Goal: Find specific page/section: Find specific page/section

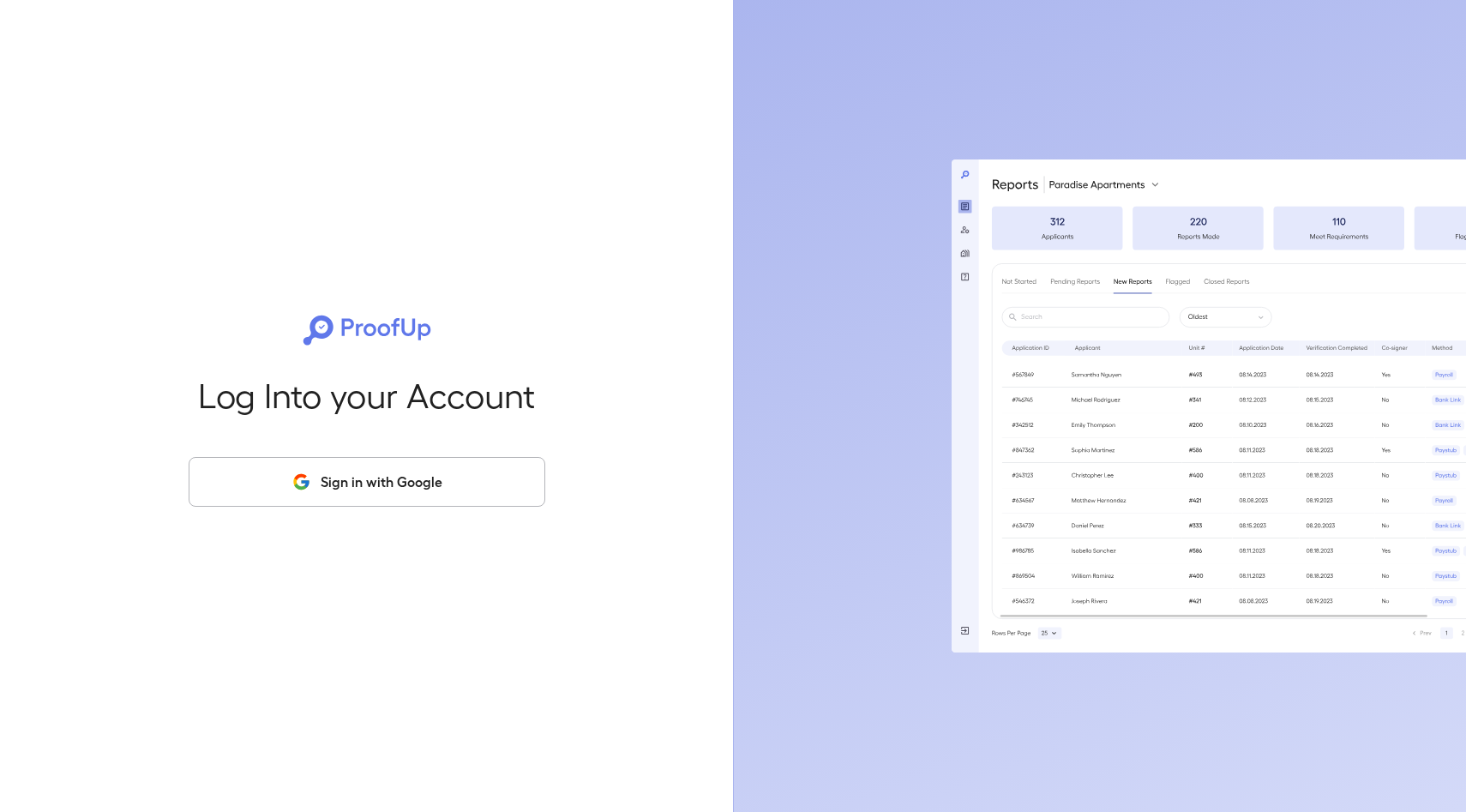
click at [391, 489] on button "Sign in with Google" at bounding box center [366, 481] width 357 height 50
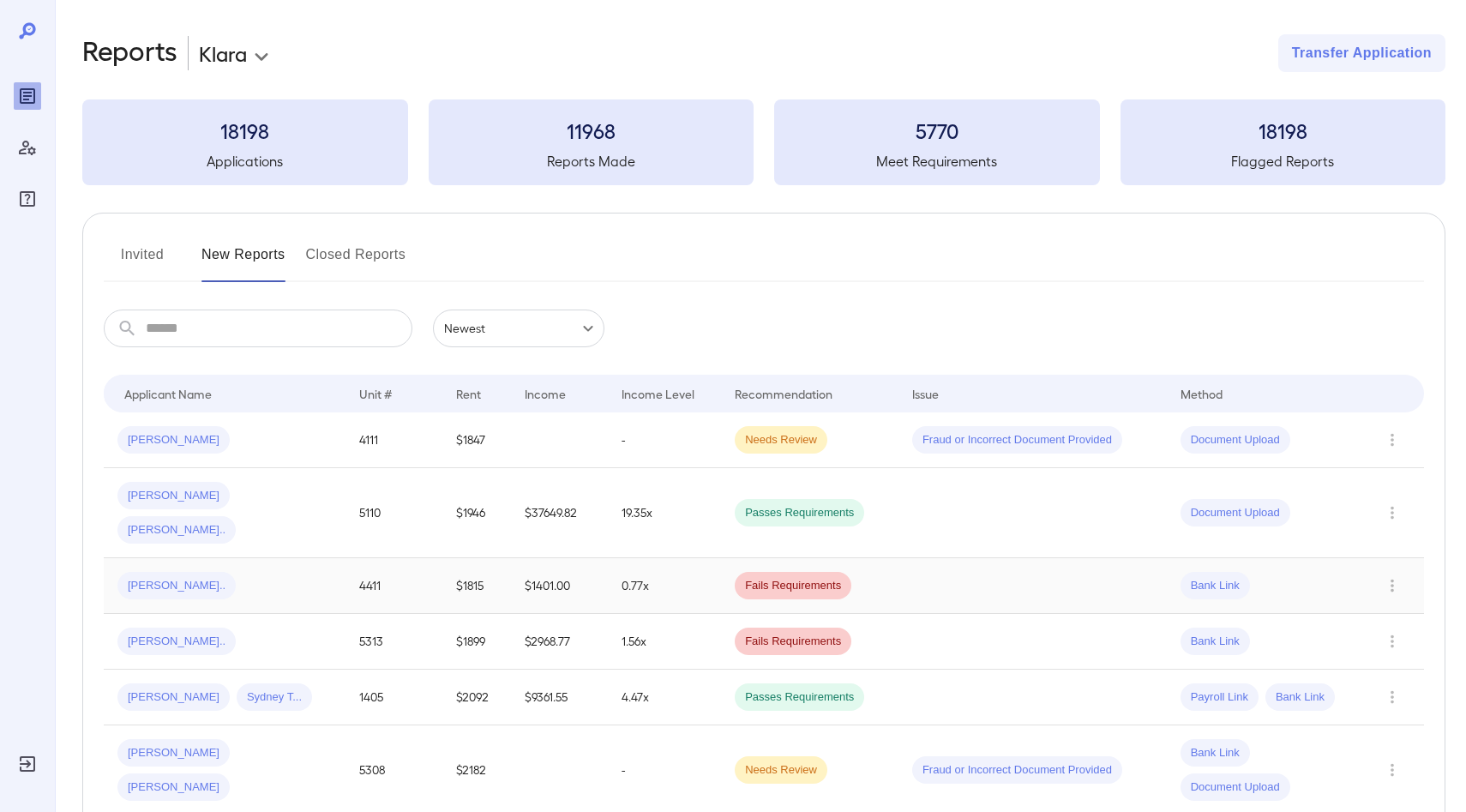
click at [781, 578] on span "Fails Requirements" at bounding box center [793, 586] width 117 height 17
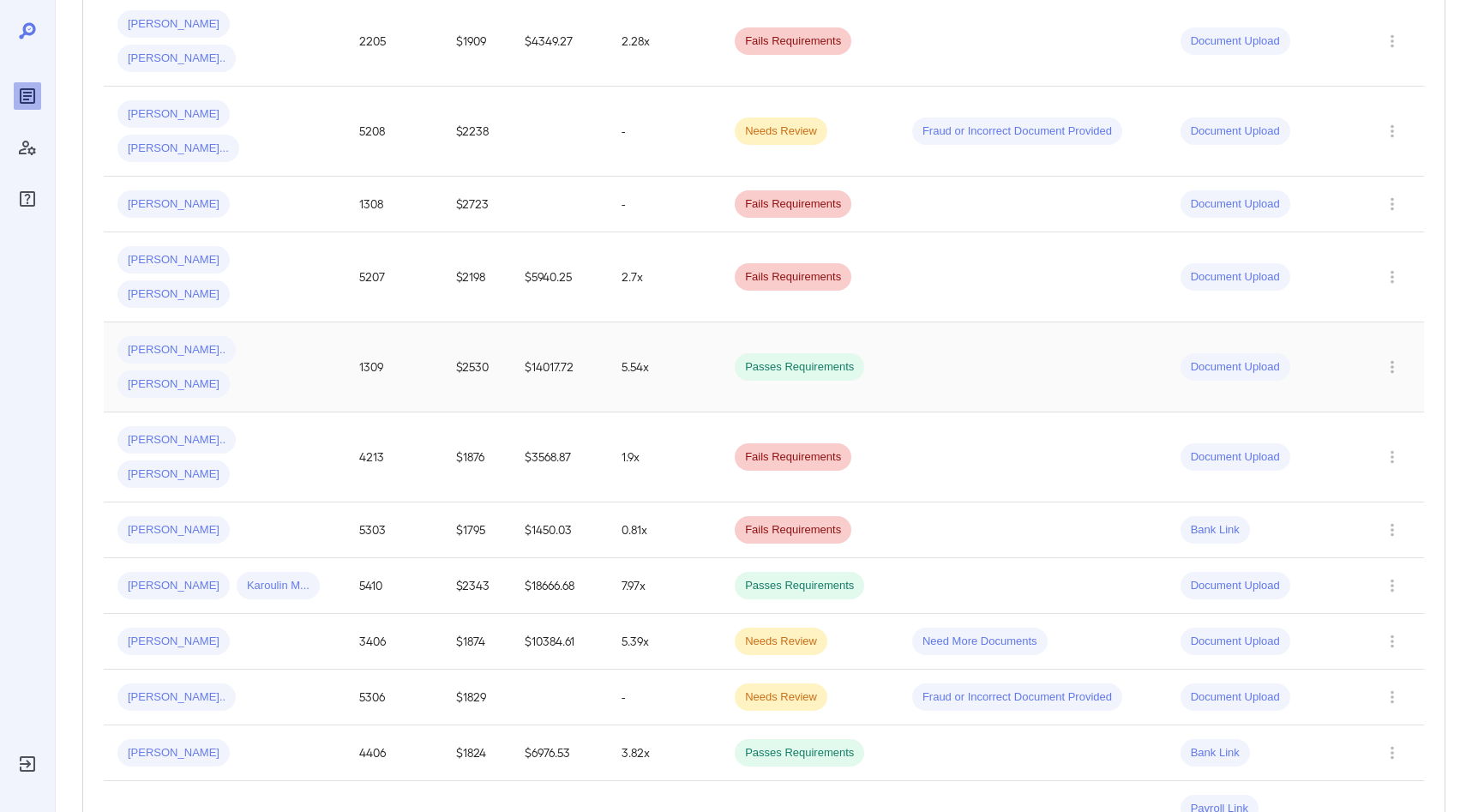
scroll to position [1220, 0]
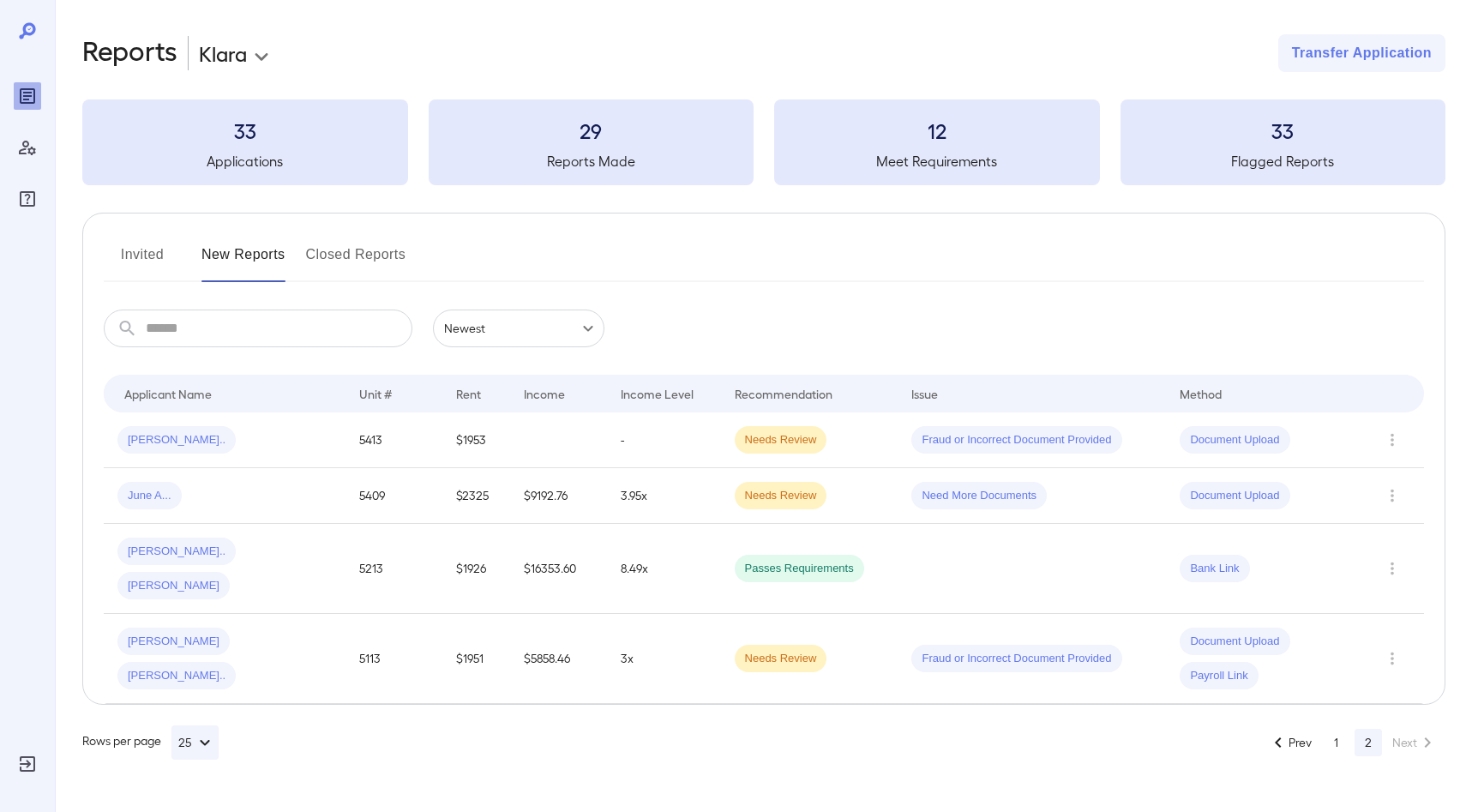
scroll to position [0, 0]
click at [1279, 732] on icon "Go to previous page" at bounding box center [1278, 741] width 21 height 21
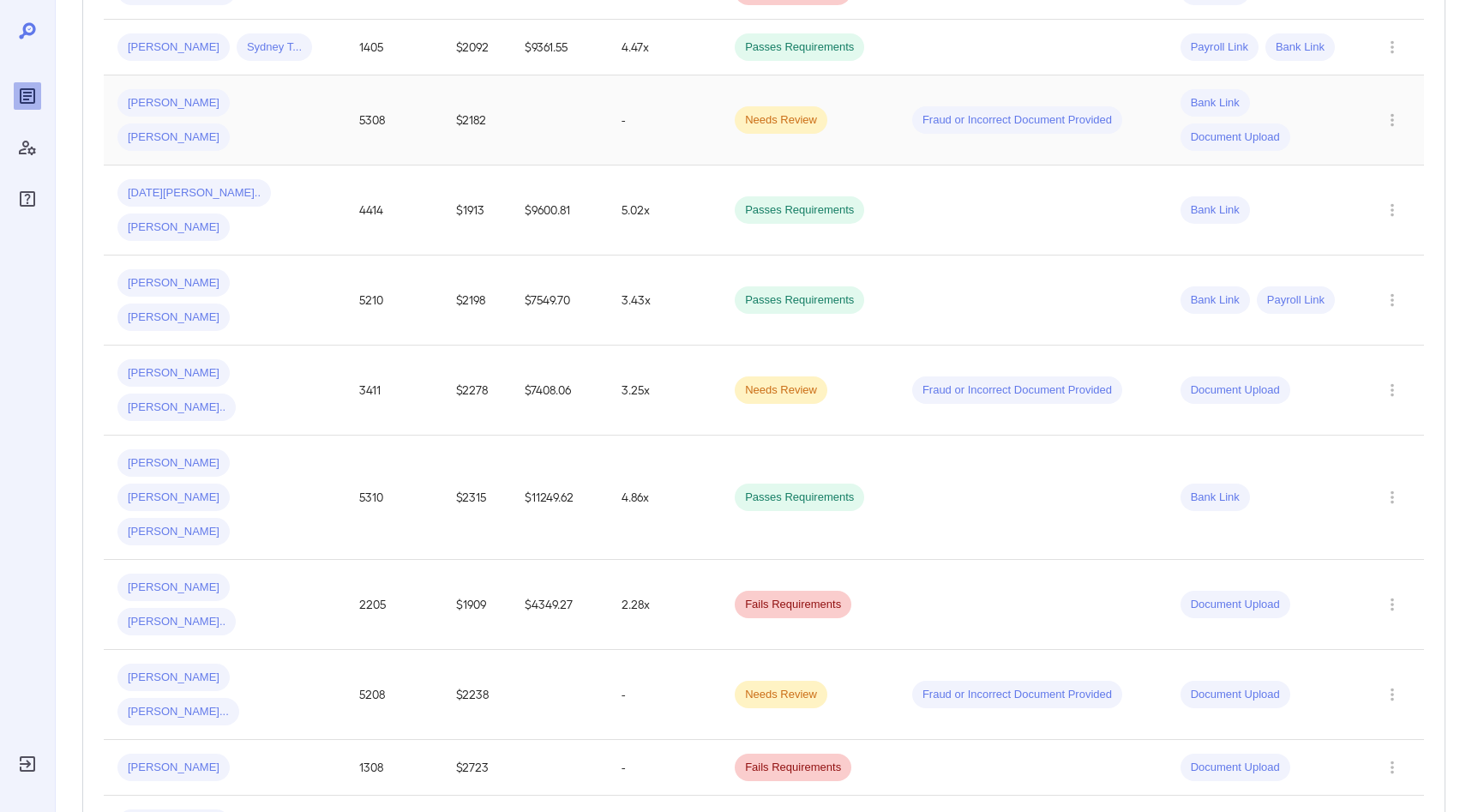
scroll to position [656, 0]
